Goal: Task Accomplishment & Management: Complete application form

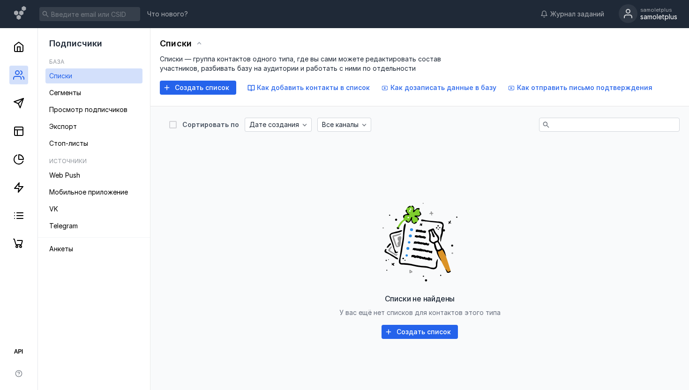
click at [627, 16] on circle at bounding box center [627, 13] width 19 height 19
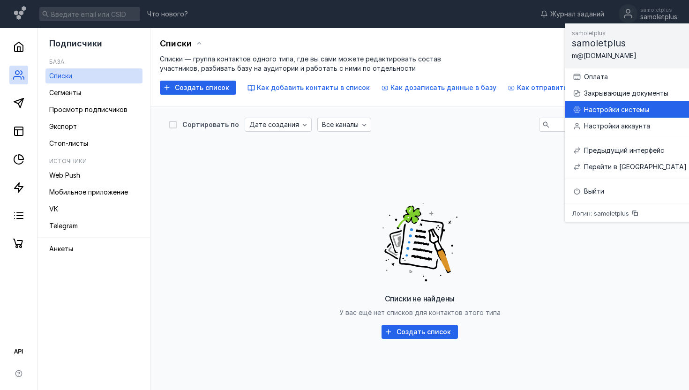
click at [609, 109] on div "Настройки системы" at bounding box center [635, 109] width 103 height 9
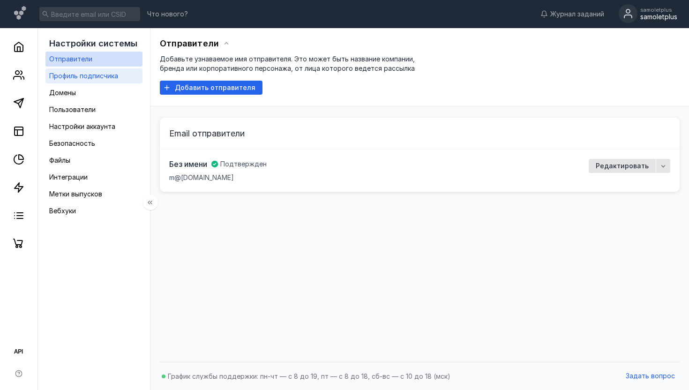
click at [113, 77] on span "Профиль подписчика" at bounding box center [83, 76] width 69 height 8
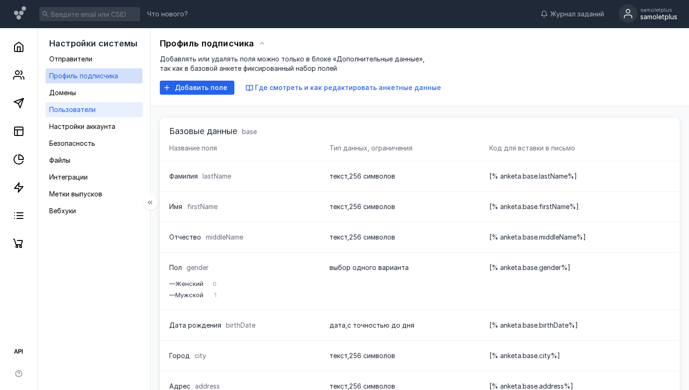
click at [95, 111] on link "Пользователи" at bounding box center [93, 109] width 97 height 15
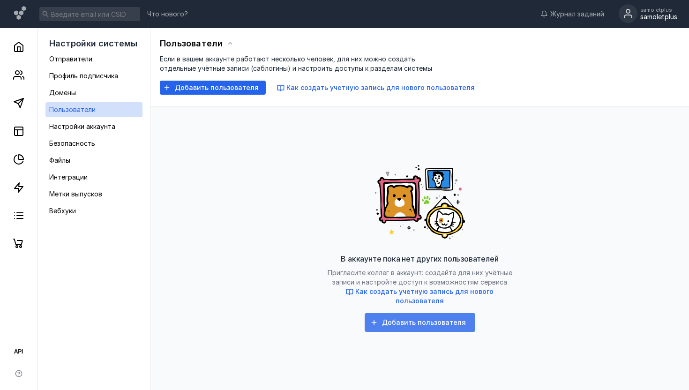
click at [407, 318] on span "Добавить пользователя" at bounding box center [424, 322] width 84 height 8
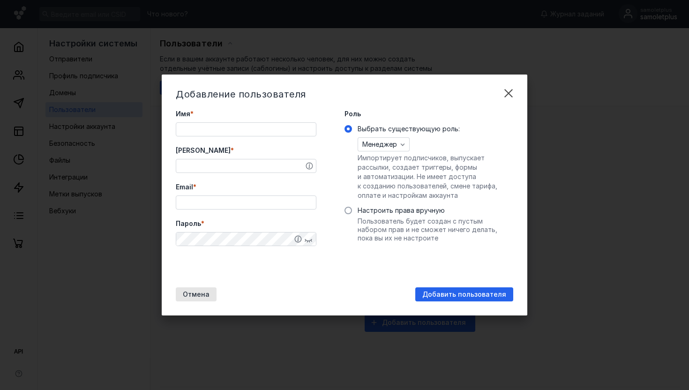
click at [272, 134] on input "Имя *" at bounding box center [246, 129] width 140 height 13
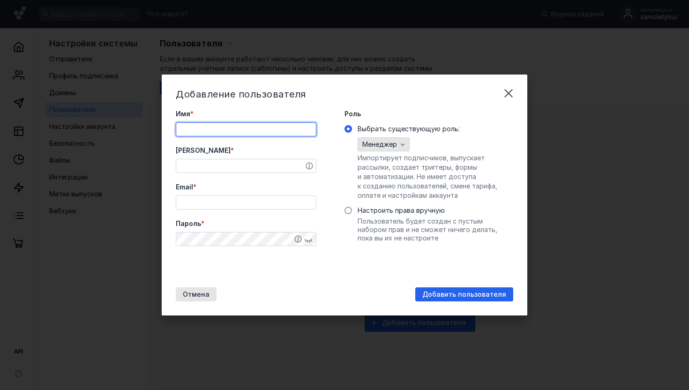
click at [391, 148] on div "Менеджер" at bounding box center [383, 144] width 52 height 14
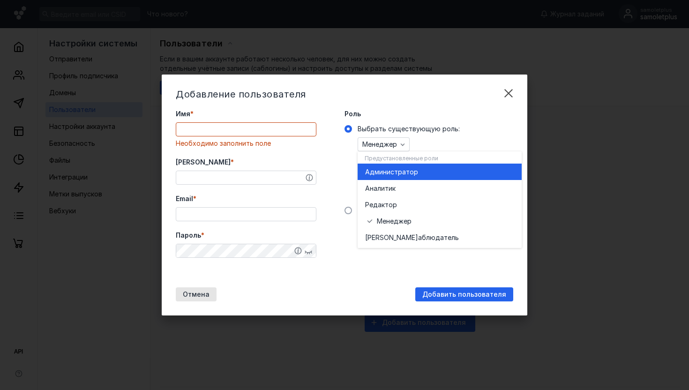
click at [395, 174] on span "инистратор" at bounding box center [398, 171] width 39 height 9
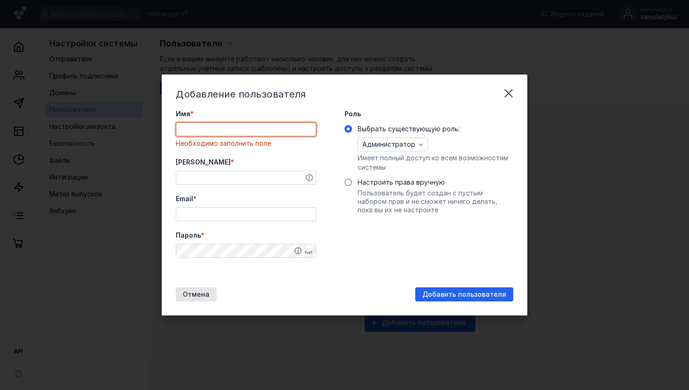
click at [262, 128] on input "Имя *" at bounding box center [246, 129] width 140 height 13
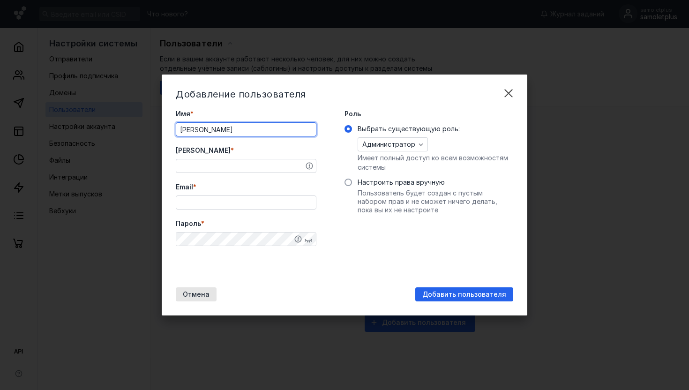
type input "[PERSON_NAME]"
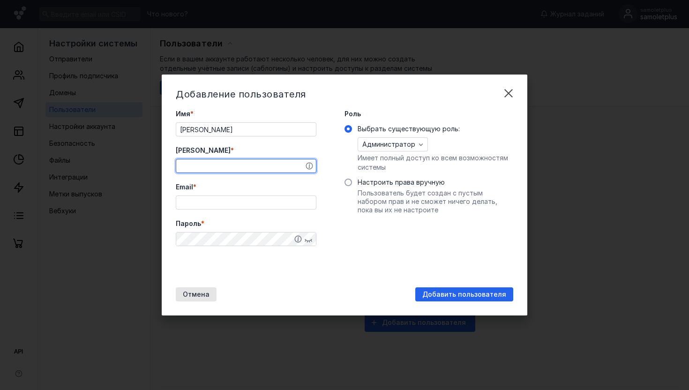
click at [257, 163] on input "[PERSON_NAME] *" at bounding box center [246, 165] width 140 height 13
type input "н"
type input "yana"
click at [234, 201] on input "Email *" at bounding box center [246, 202] width 140 height 13
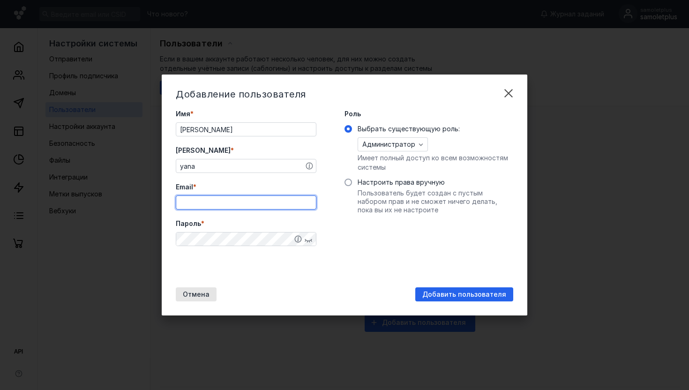
paste input "[EMAIL_ADDRESS][DOMAIN_NAME]"
type input "[EMAIL_ADDRESS][DOMAIN_NAME]"
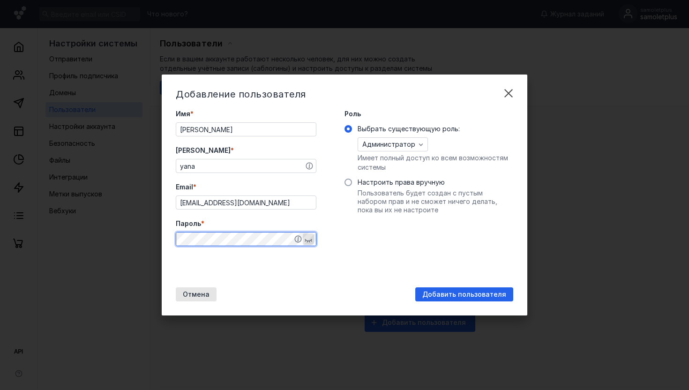
click at [307, 239] on icon "button" at bounding box center [307, 238] width 7 height 7
click at [307, 239] on icon "button" at bounding box center [308, 238] width 3 height 3
click at [449, 292] on span "Добавить пользователя" at bounding box center [464, 294] width 84 height 8
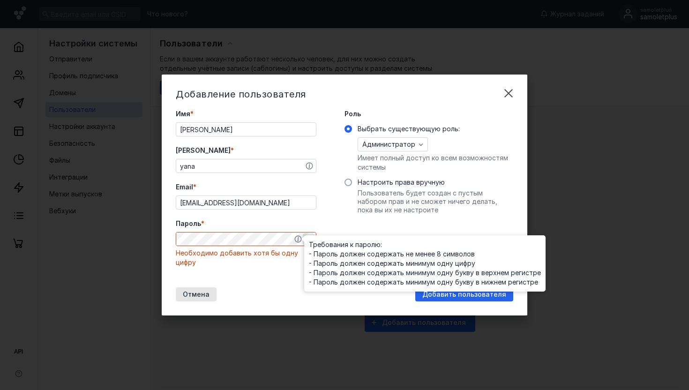
click at [305, 240] on div at bounding box center [304, 239] width 5 height 5
click at [307, 239] on div at bounding box center [304, 239] width 5 height 5
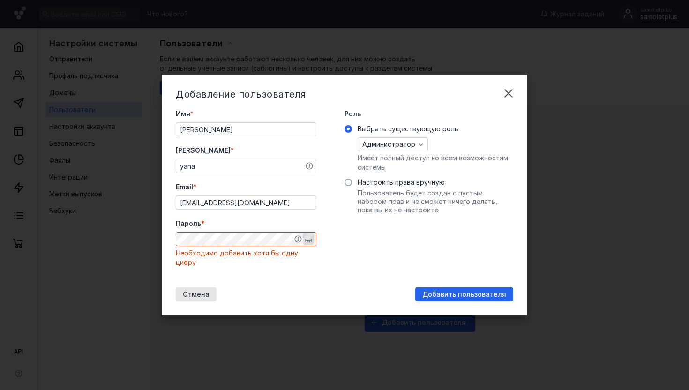
click at [307, 240] on icon "button" at bounding box center [307, 241] width 7 height 4
click at [273, 264] on div "Необходимо добавить букву в верхнем регистре" at bounding box center [246, 257] width 141 height 19
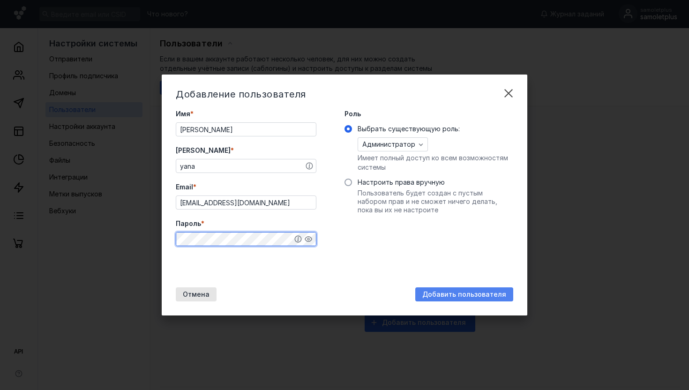
click at [462, 293] on span "Добавить пользователя" at bounding box center [464, 294] width 84 height 8
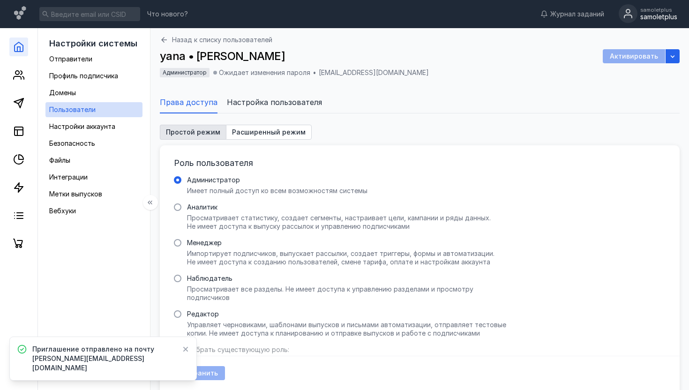
click at [24, 45] on link at bounding box center [18, 46] width 19 height 19
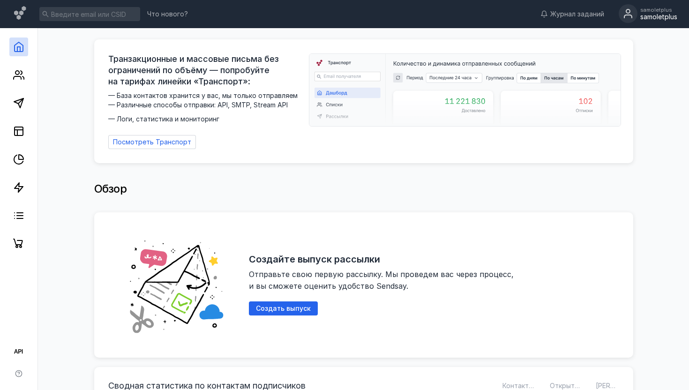
click at [626, 13] on icon at bounding box center [628, 11] width 4 height 4
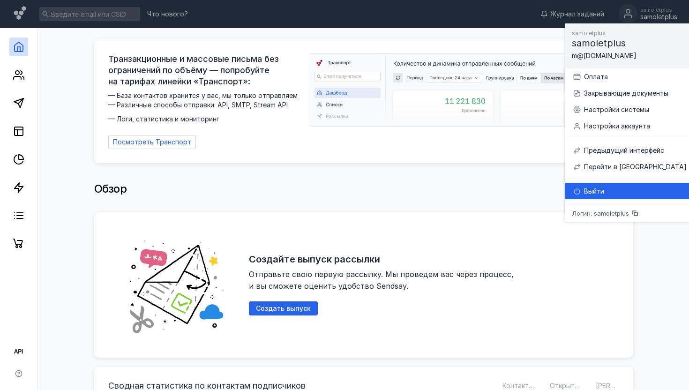
click at [598, 187] on div "Выйти" at bounding box center [635, 190] width 103 height 9
